Goal: Ask a question

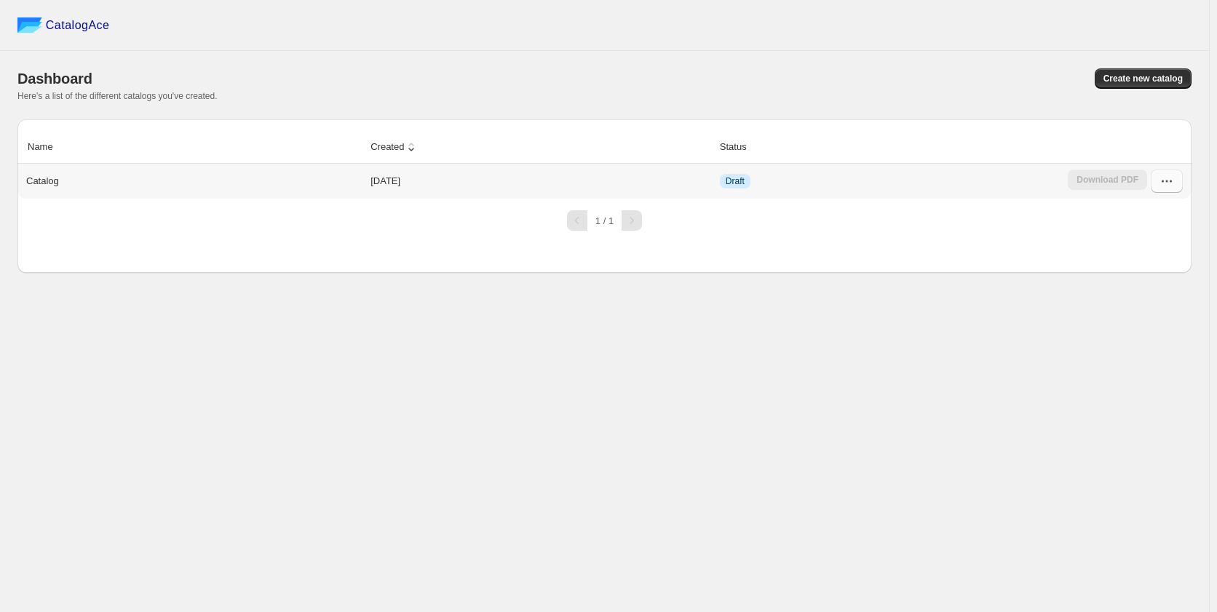
click at [1163, 185] on icon "button" at bounding box center [1167, 181] width 15 height 15
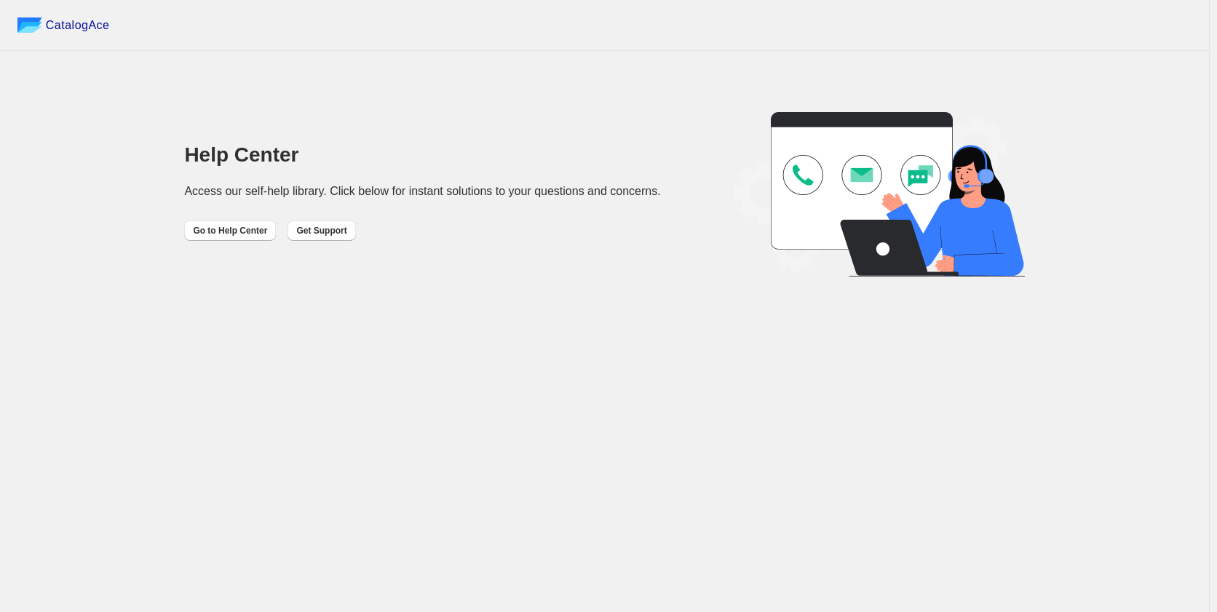
click at [330, 242] on div "Help Center Access our self-help library. Click below for instant solutions to …" at bounding box center [604, 194] width 1209 height 165
click at [331, 235] on span "Get Support" at bounding box center [321, 231] width 50 height 12
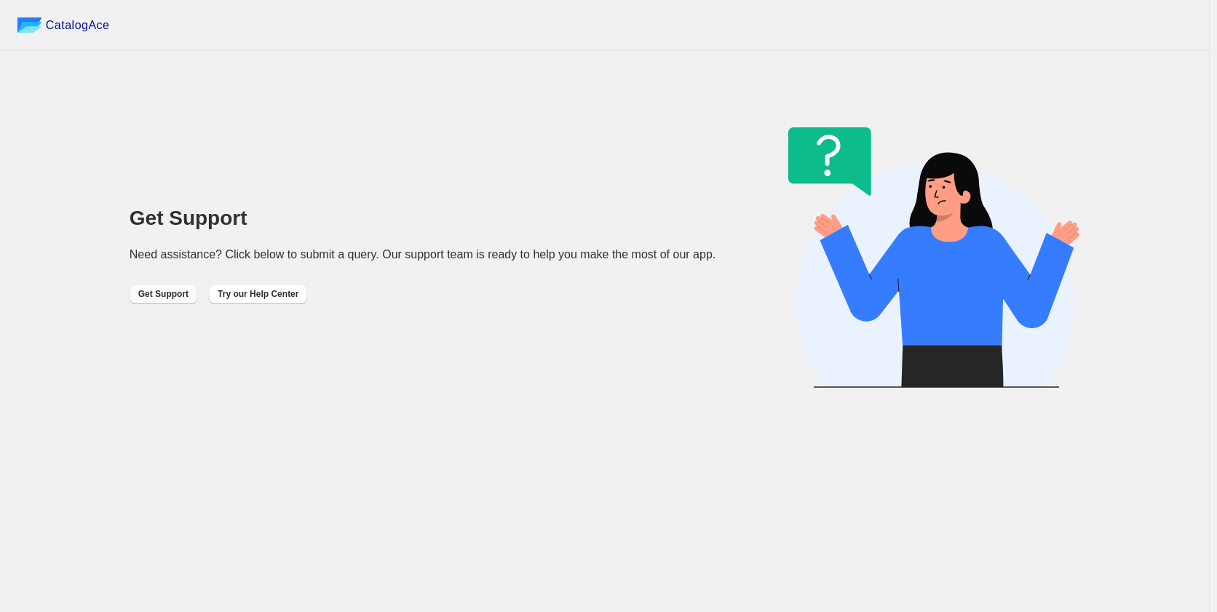
click at [173, 294] on span "Get Support" at bounding box center [163, 294] width 50 height 12
